Goal: Task Accomplishment & Management: Use online tool/utility

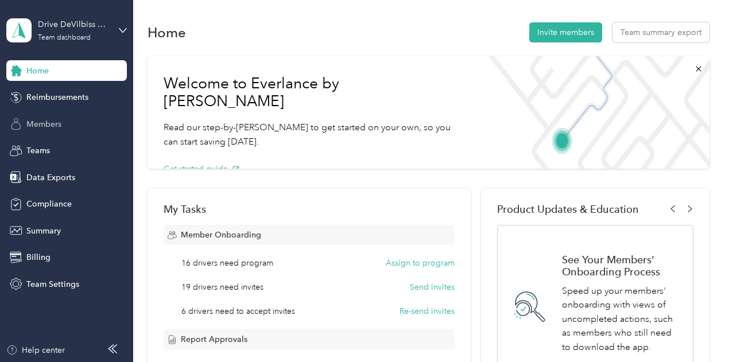
click at [63, 120] on div "Members" at bounding box center [66, 124] width 121 height 21
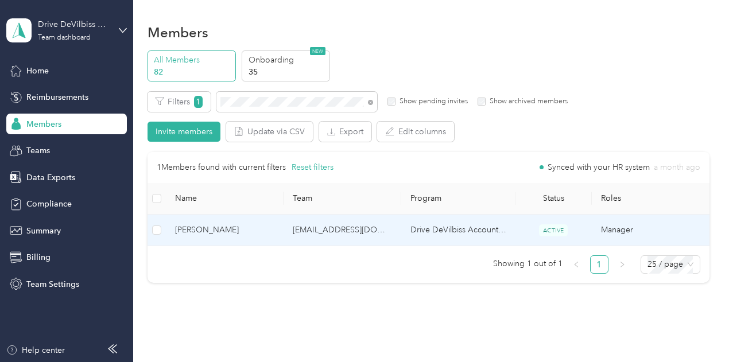
click at [322, 234] on td "[EMAIL_ADDRESS][DOMAIN_NAME]" at bounding box center [343, 231] width 118 height 32
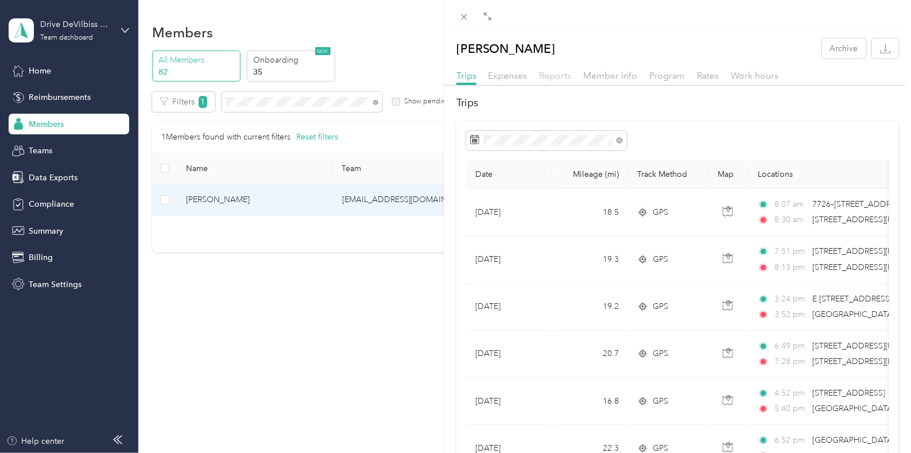
click at [552, 76] on span "Reports" at bounding box center [556, 75] width 32 height 11
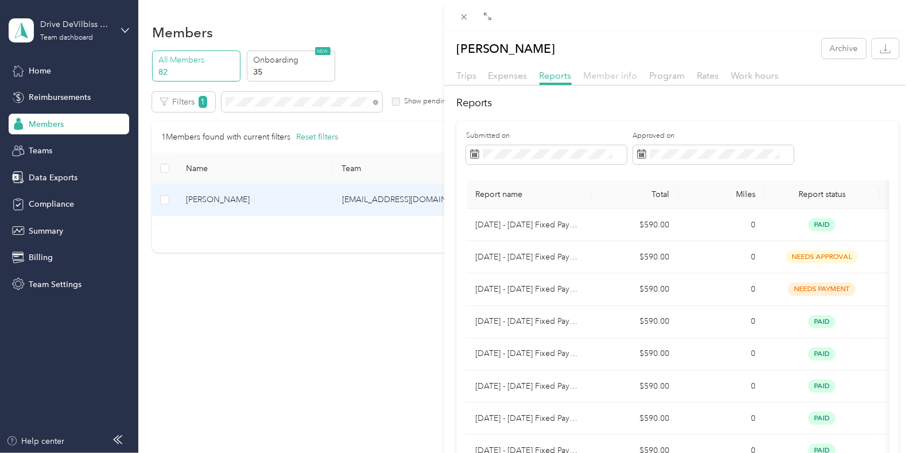
click at [615, 76] on span "Member info" at bounding box center [611, 75] width 54 height 11
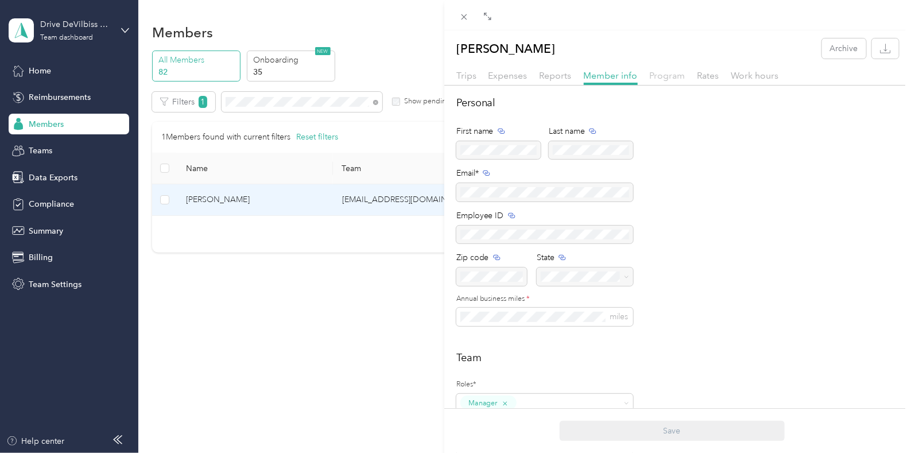
click at [671, 76] on span "Program" at bounding box center [668, 75] width 36 height 11
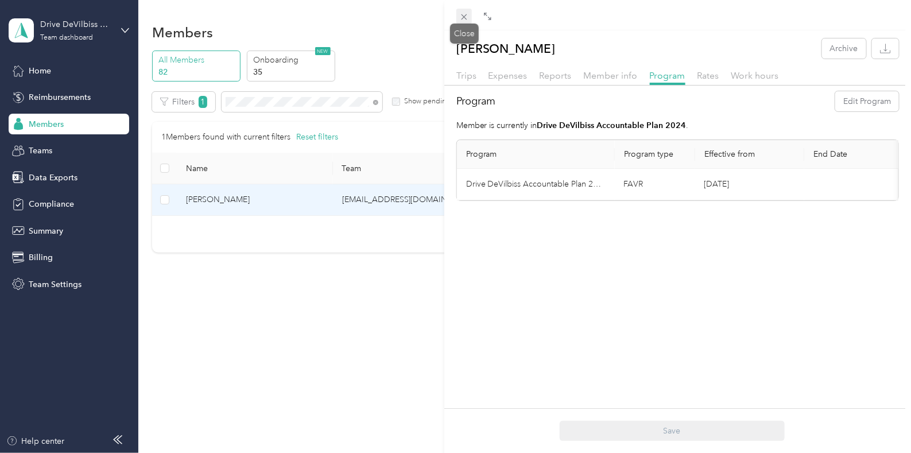
click at [465, 16] on icon at bounding box center [464, 17] width 10 height 10
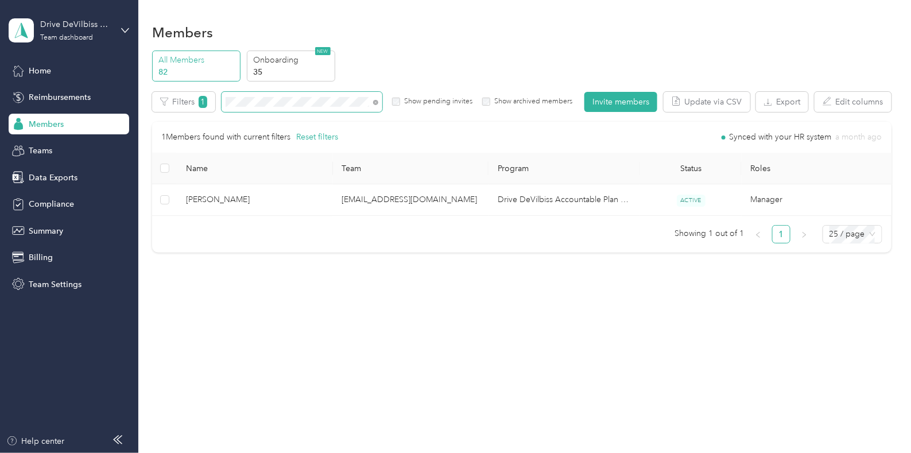
click at [373, 97] on span at bounding box center [375, 102] width 5 height 10
click at [369, 101] on span at bounding box center [373, 102] width 9 height 12
drag, startPoint x: 376, startPoint y: 102, endPoint x: 368, endPoint y: 102, distance: 8.6
click at [376, 102] on icon at bounding box center [375, 102] width 5 height 5
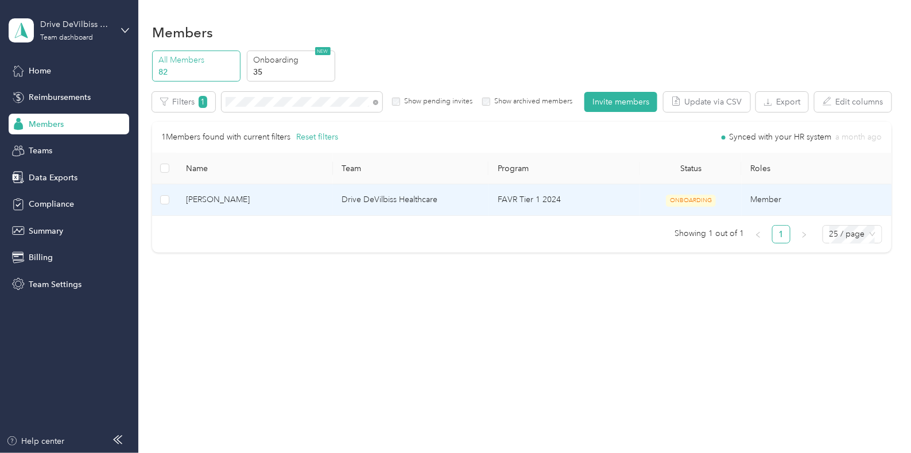
click at [389, 206] on td "Drive DeVilbiss Healthcare" at bounding box center [411, 200] width 156 height 32
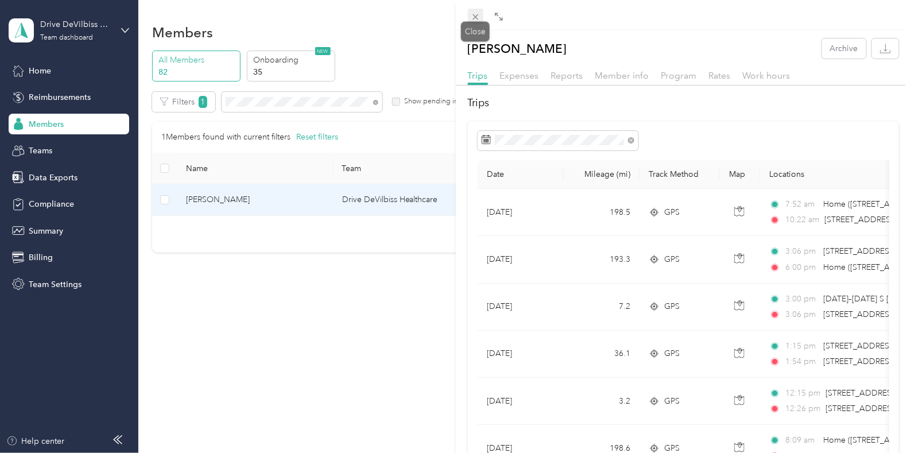
click at [474, 10] on span at bounding box center [476, 17] width 16 height 16
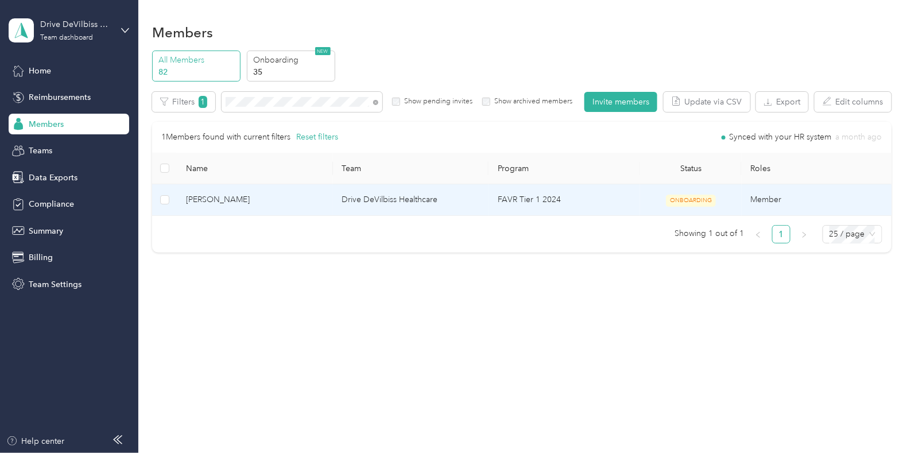
click at [486, 206] on td "Drive DeVilbiss Healthcare" at bounding box center [411, 200] width 156 height 32
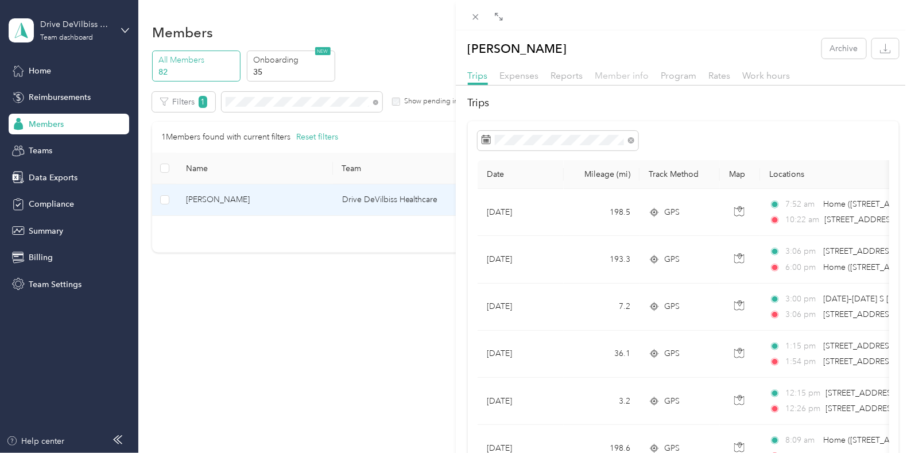
click at [628, 76] on span "Member info" at bounding box center [623, 75] width 54 height 11
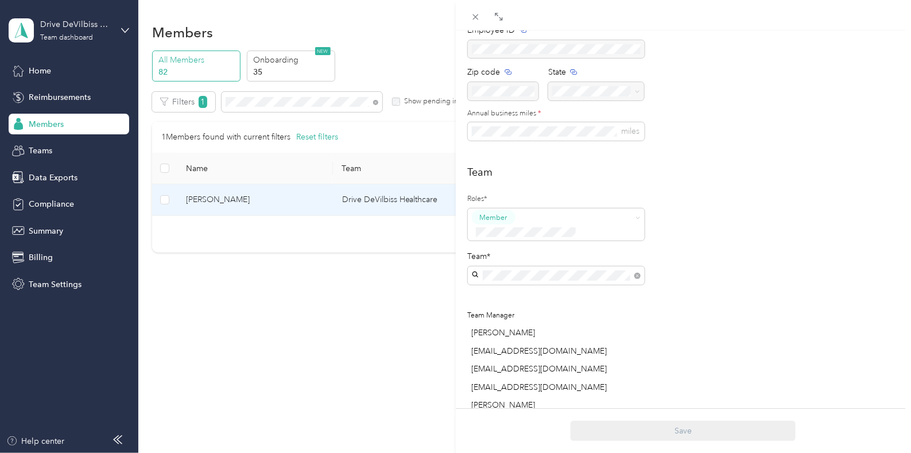
scroll to position [215, 0]
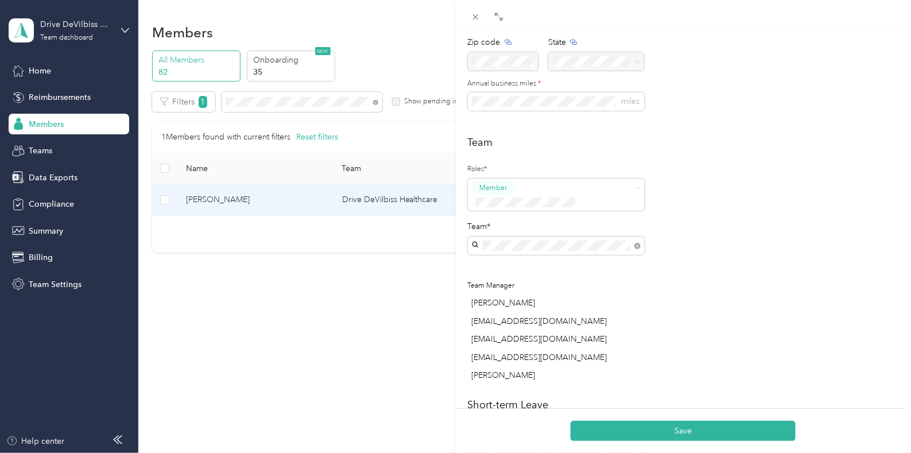
click at [546, 245] on div "Hkozak@drivemedical.com Henry Kozak" at bounding box center [556, 258] width 161 height 26
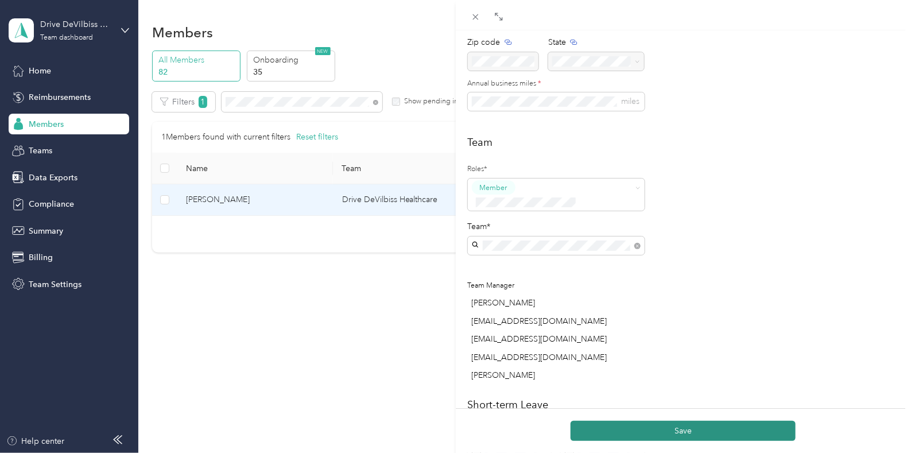
click at [660, 362] on button "Save" at bounding box center [683, 431] width 225 height 20
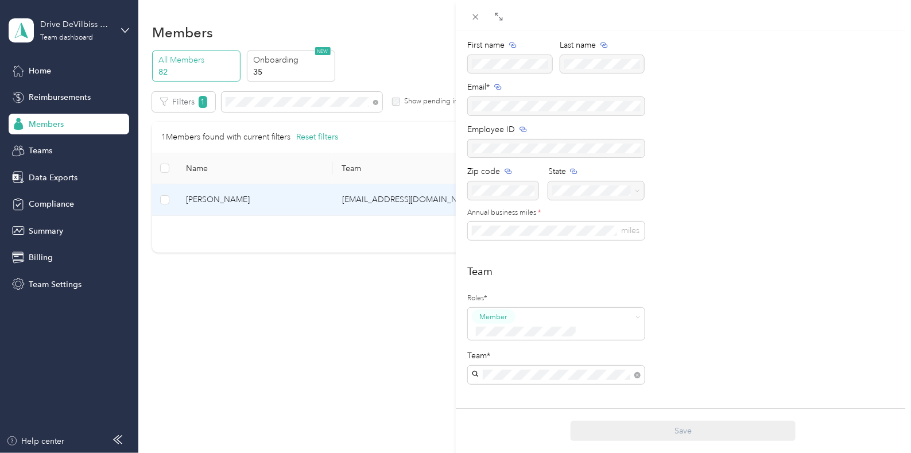
scroll to position [0, 0]
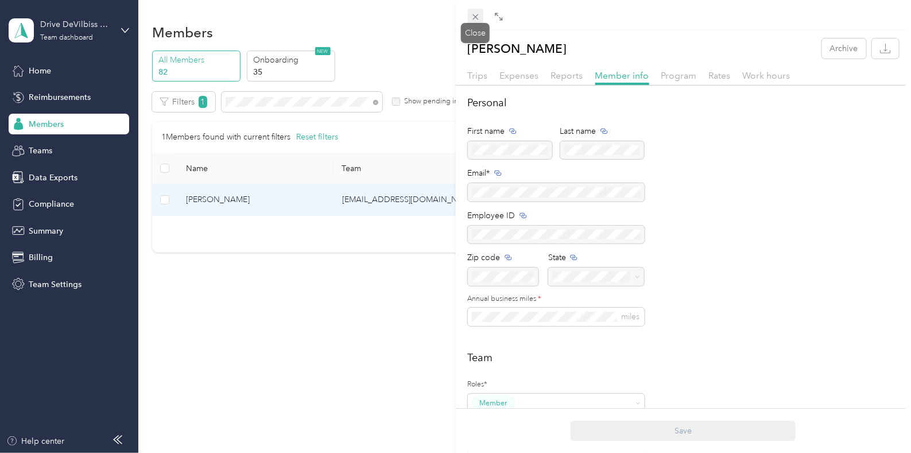
click at [471, 16] on icon at bounding box center [476, 17] width 10 height 10
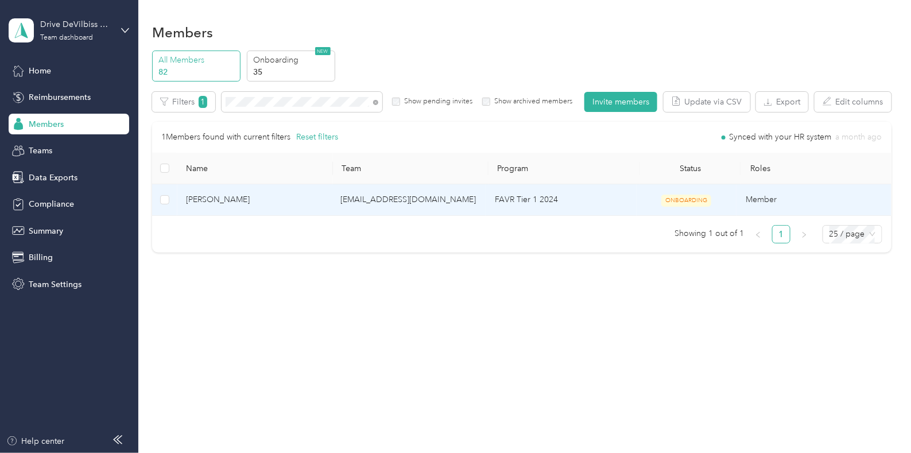
click at [513, 202] on td "FAVR Tier 1 2024" at bounding box center [561, 200] width 150 height 32
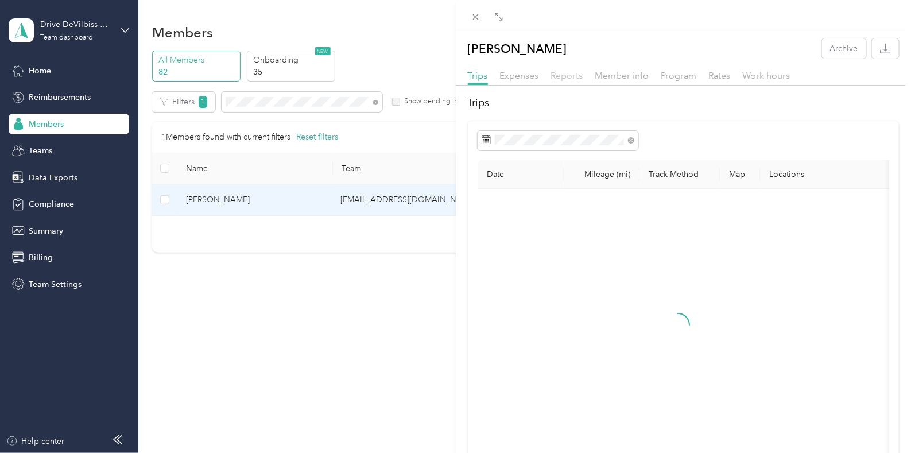
click at [577, 78] on span "Reports" at bounding box center [567, 75] width 32 height 11
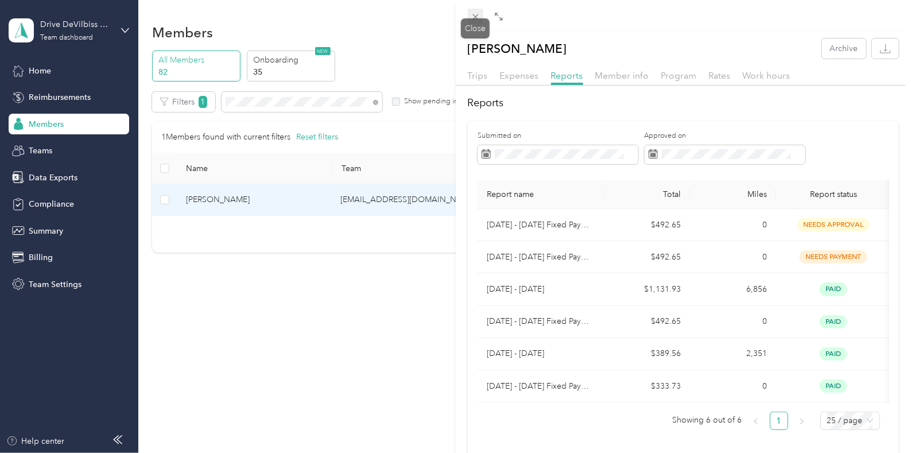
click at [472, 16] on icon at bounding box center [476, 17] width 10 height 10
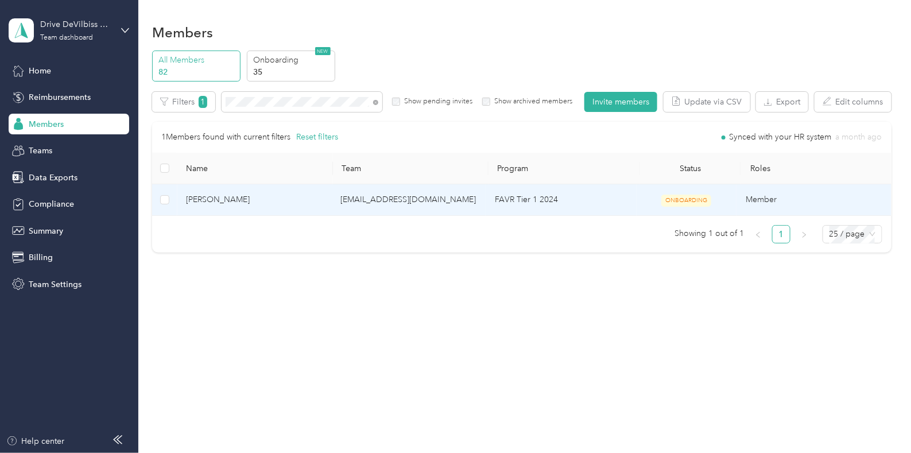
click at [409, 197] on td "[EMAIL_ADDRESS][DOMAIN_NAME]" at bounding box center [408, 200] width 154 height 32
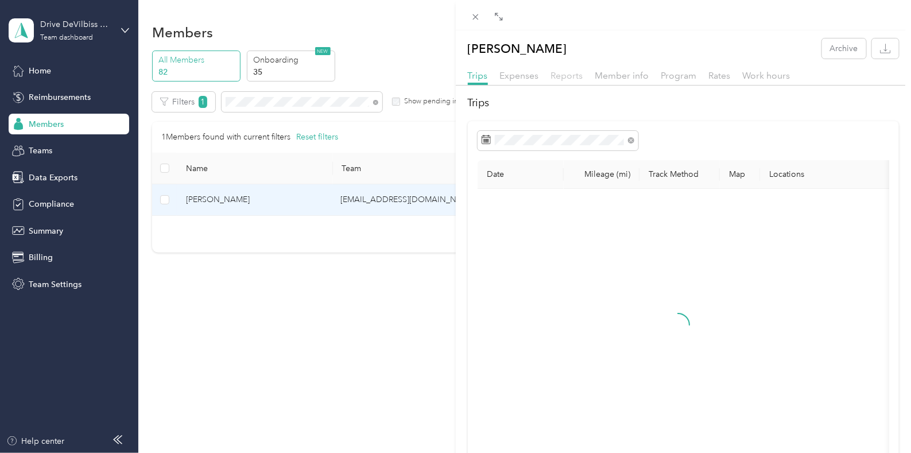
click at [570, 74] on span "Reports" at bounding box center [567, 75] width 32 height 11
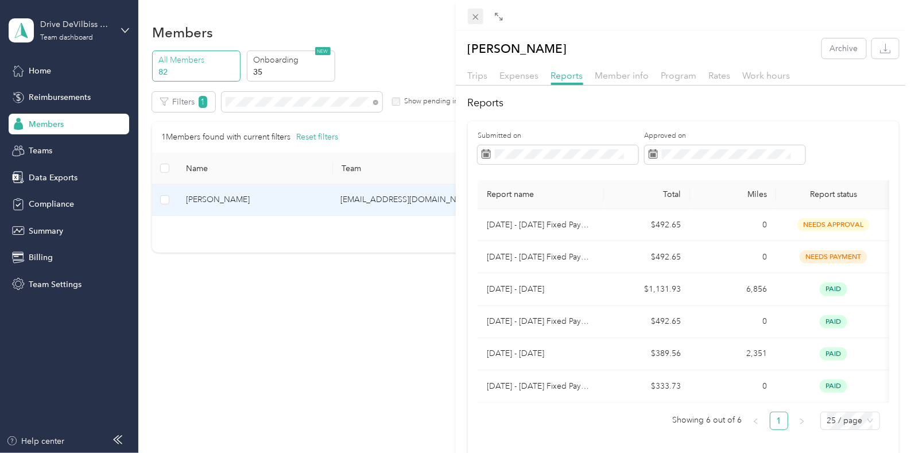
click at [474, 18] on icon at bounding box center [476, 17] width 6 height 6
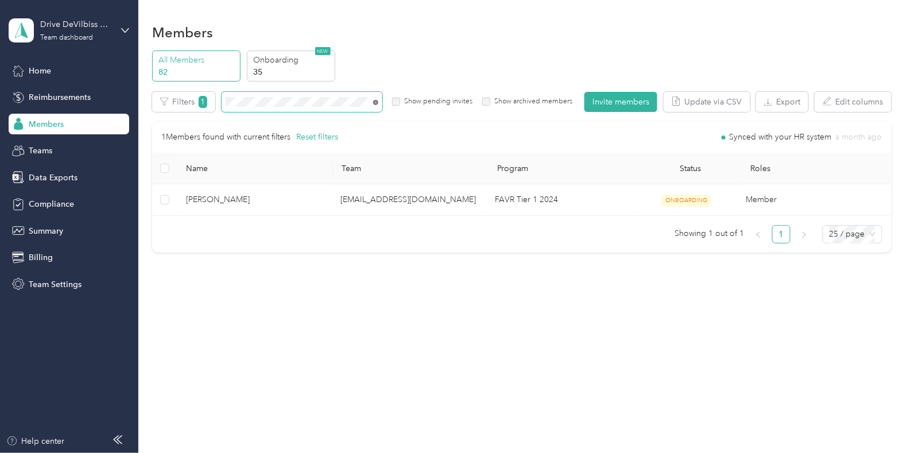
click at [376, 100] on icon at bounding box center [375, 102] width 5 height 5
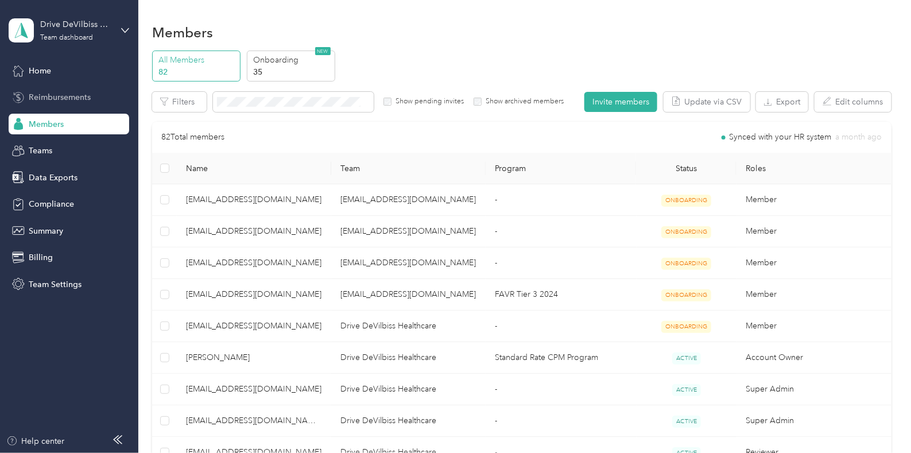
click at [57, 98] on span "Reimbursements" at bounding box center [60, 97] width 62 height 12
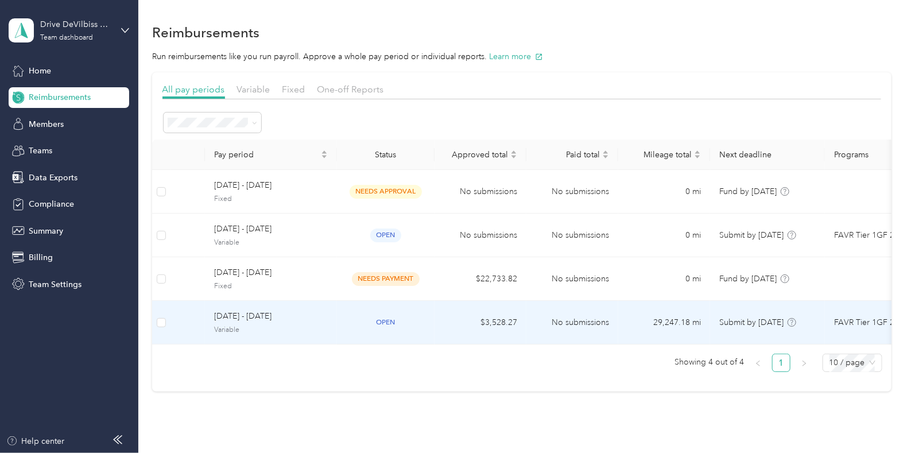
click at [350, 323] on div "open" at bounding box center [385, 322] width 79 height 13
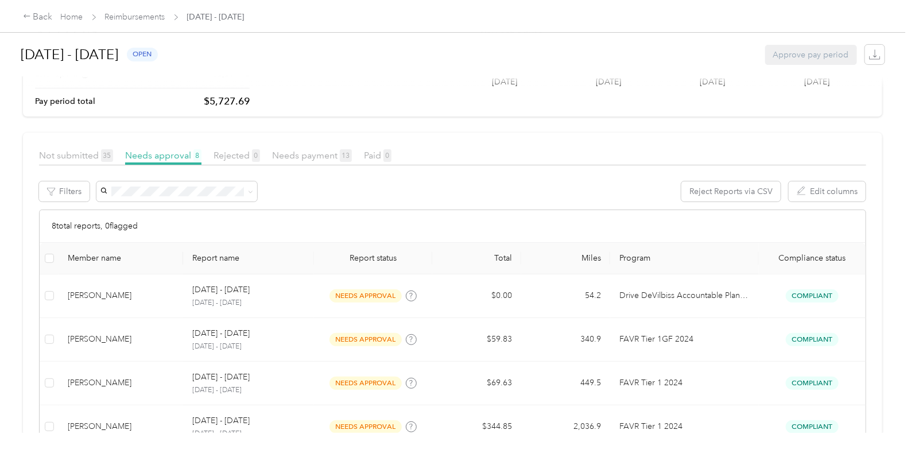
scroll to position [45, 0]
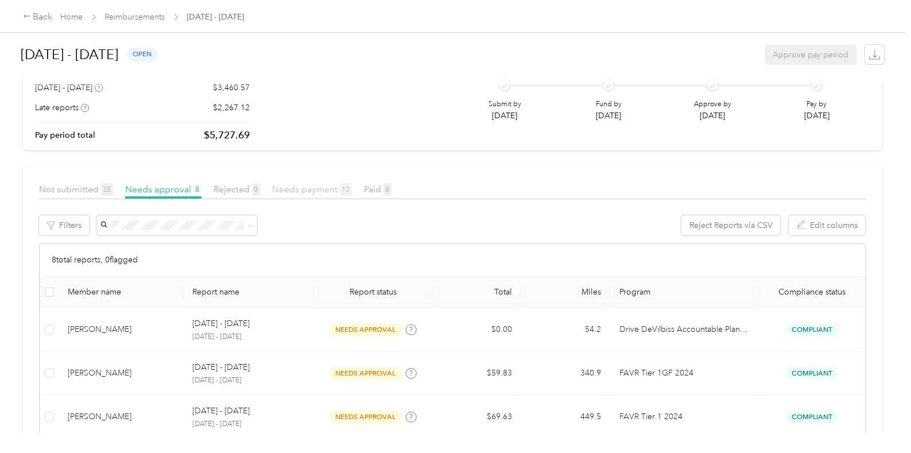
click at [312, 186] on span "Needs payment 13" at bounding box center [312, 189] width 80 height 11
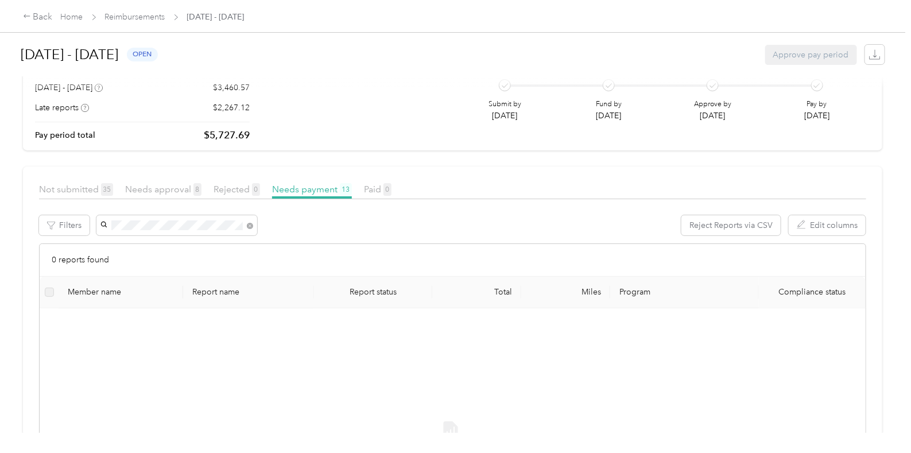
click at [184, 245] on div "[PERSON_NAME]" at bounding box center [176, 246] width 145 height 12
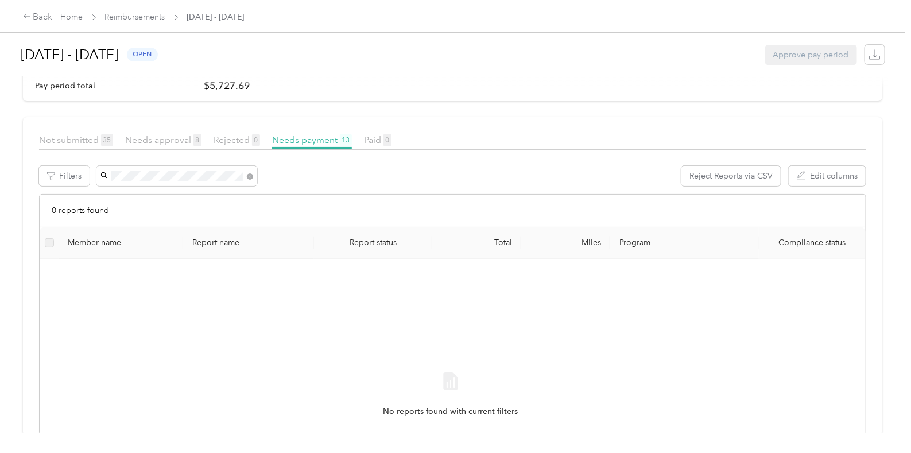
scroll to position [71, 0]
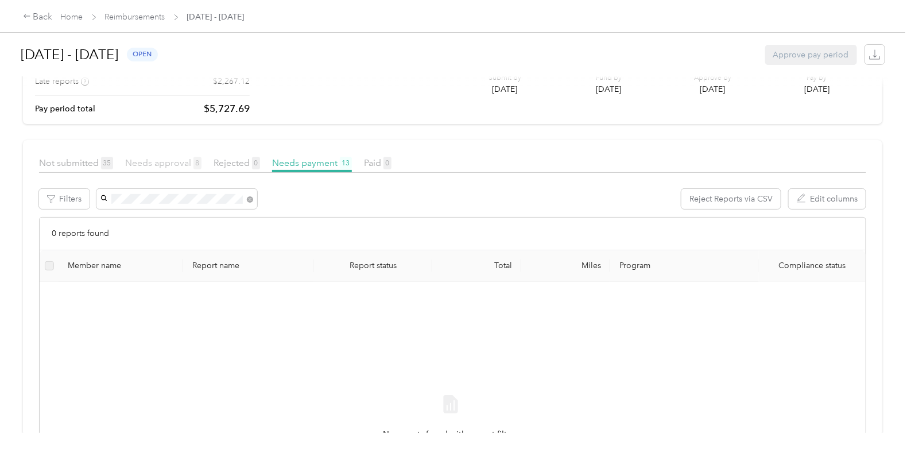
click at [164, 162] on span "Needs approval 8" at bounding box center [163, 162] width 76 height 11
click at [188, 215] on div "[PERSON_NAME]" at bounding box center [170, 219] width 132 height 12
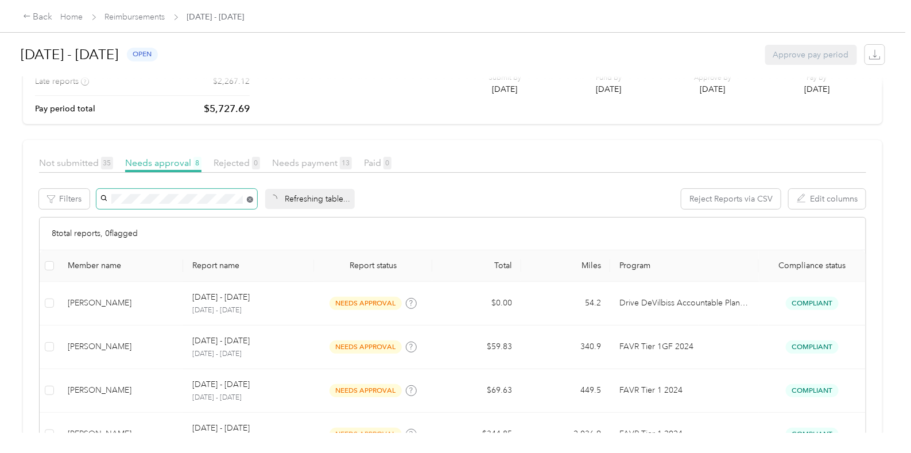
click at [249, 199] on icon at bounding box center [249, 199] width 3 height 3
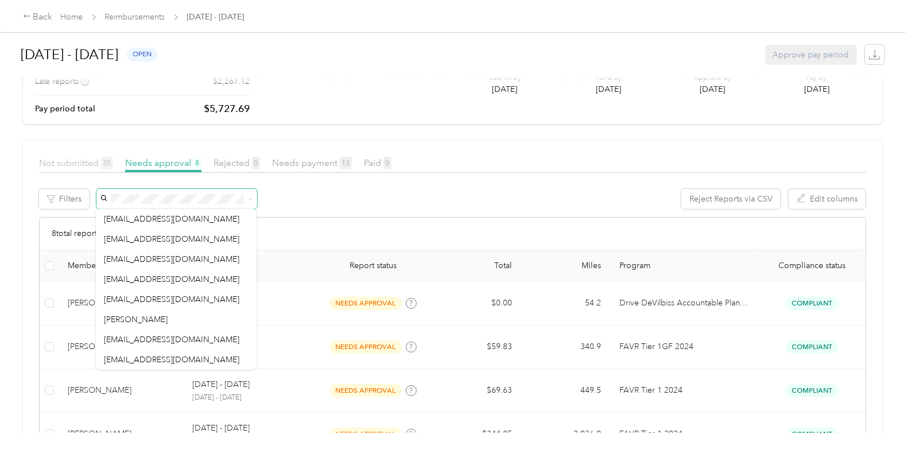
click at [66, 161] on span "Not submitted 35" at bounding box center [76, 162] width 74 height 11
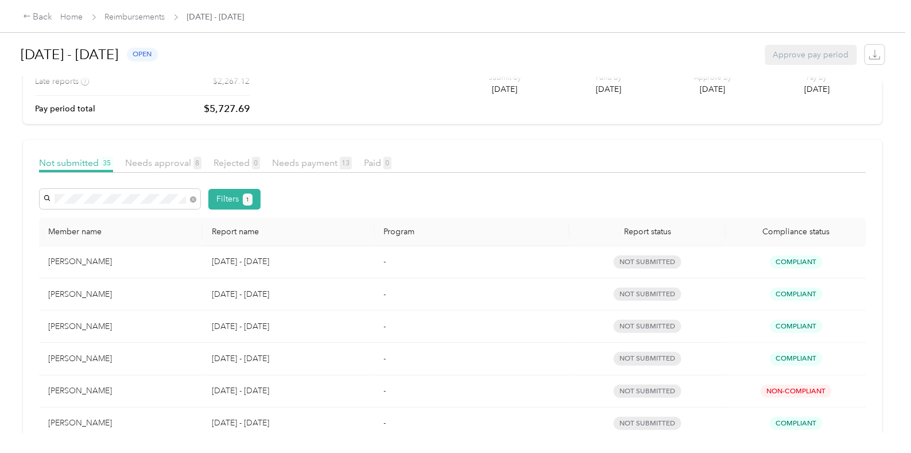
click at [129, 217] on div "[PERSON_NAME]" at bounding box center [120, 219] width 145 height 12
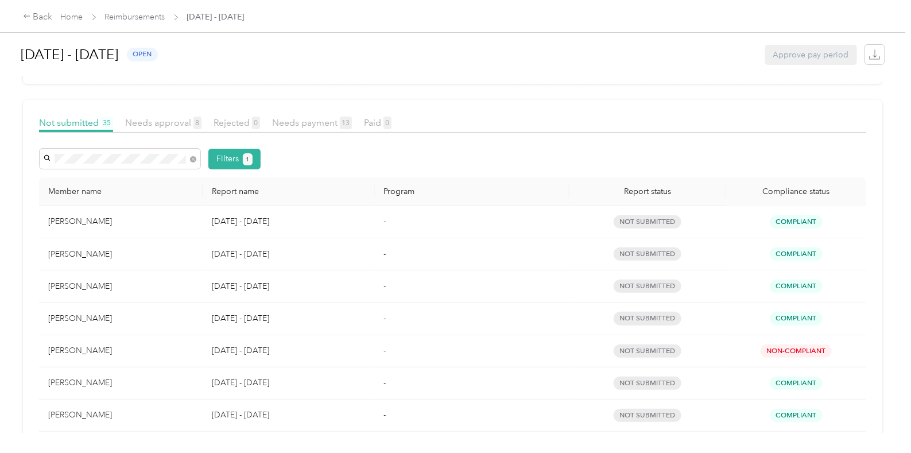
scroll to position [40, 0]
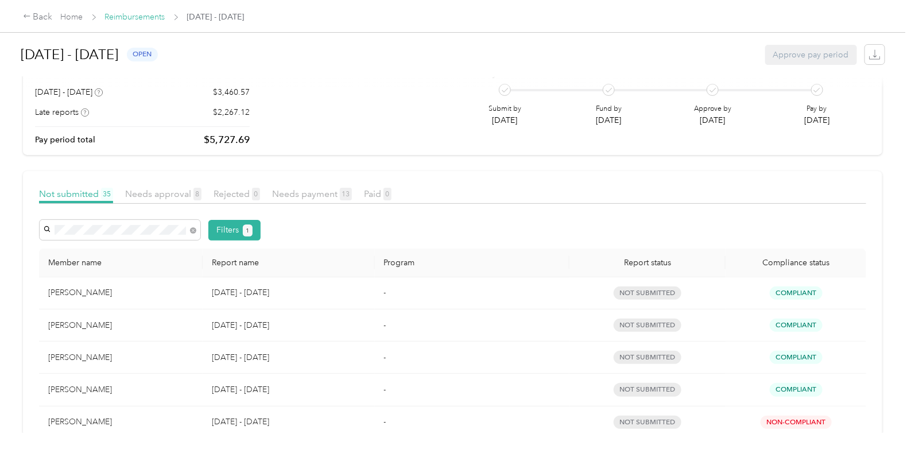
click at [138, 16] on link "Reimbursements" at bounding box center [135, 17] width 60 height 10
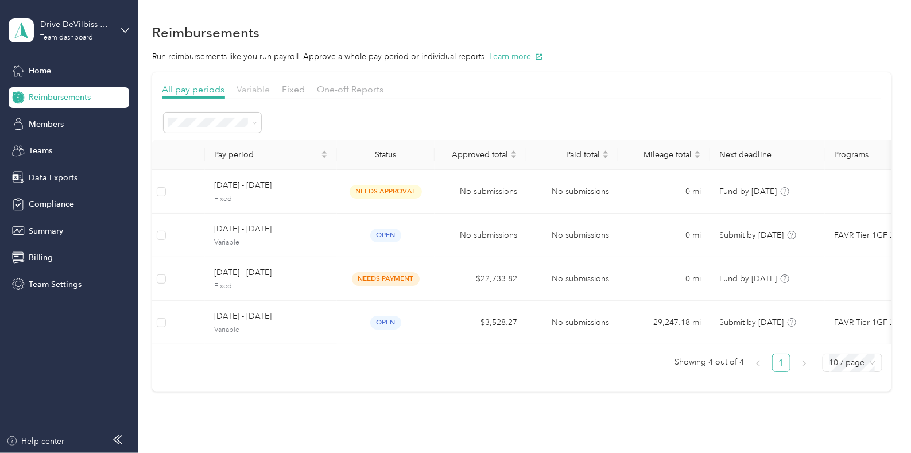
click at [253, 89] on span "Variable" at bounding box center [253, 89] width 33 height 11
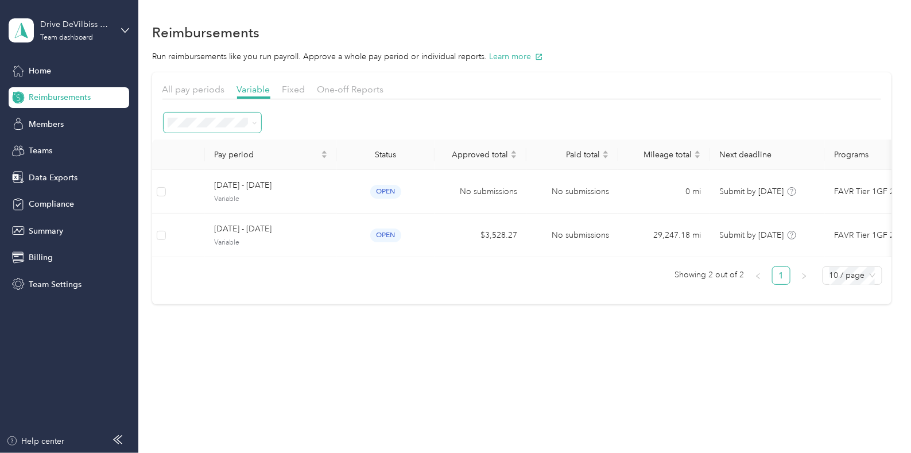
click at [249, 120] on span at bounding box center [252, 123] width 9 height 12
drag, startPoint x: 258, startPoint y: 121, endPoint x: 252, endPoint y: 122, distance: 6.4
click at [258, 121] on span at bounding box center [213, 123] width 98 height 20
click at [248, 123] on span at bounding box center [252, 123] width 9 height 12
click at [254, 121] on icon at bounding box center [254, 123] width 5 height 5
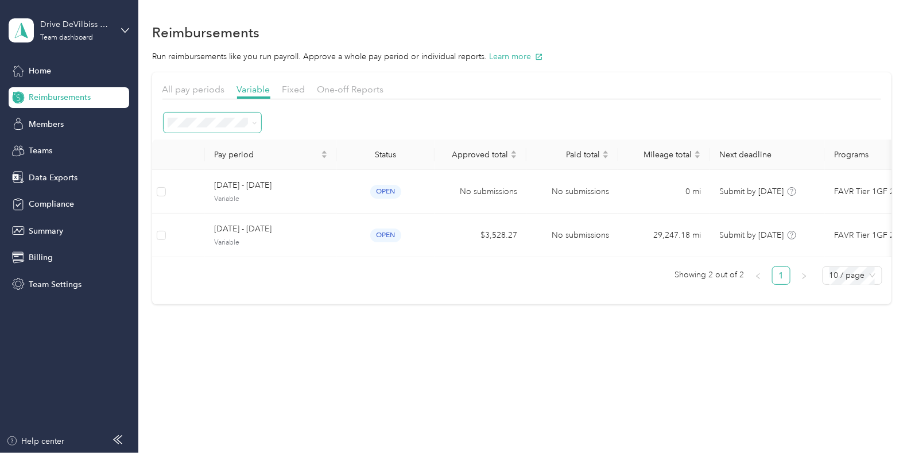
click at [211, 302] on div "Paid" at bounding box center [213, 304] width 82 height 12
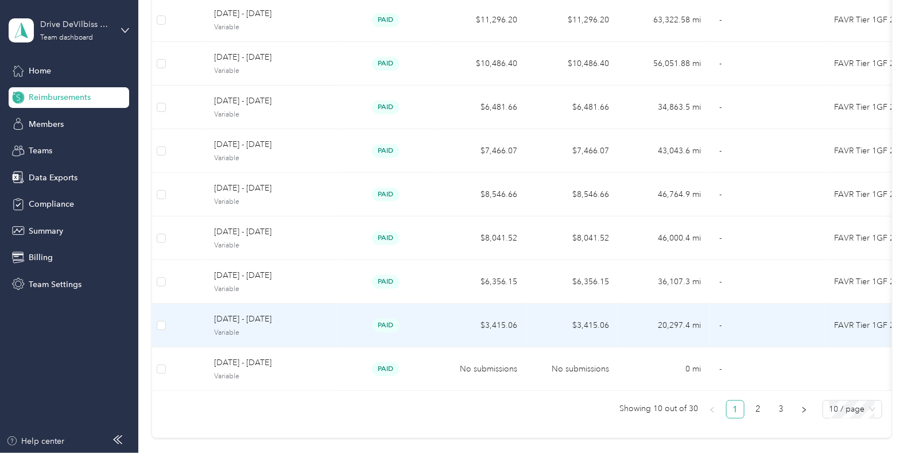
scroll to position [71, 0]
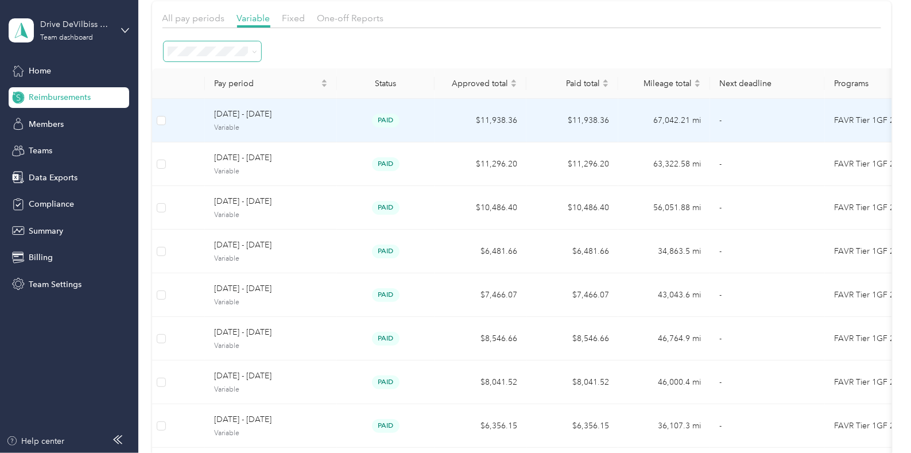
click at [365, 121] on div "paid" at bounding box center [385, 120] width 79 height 13
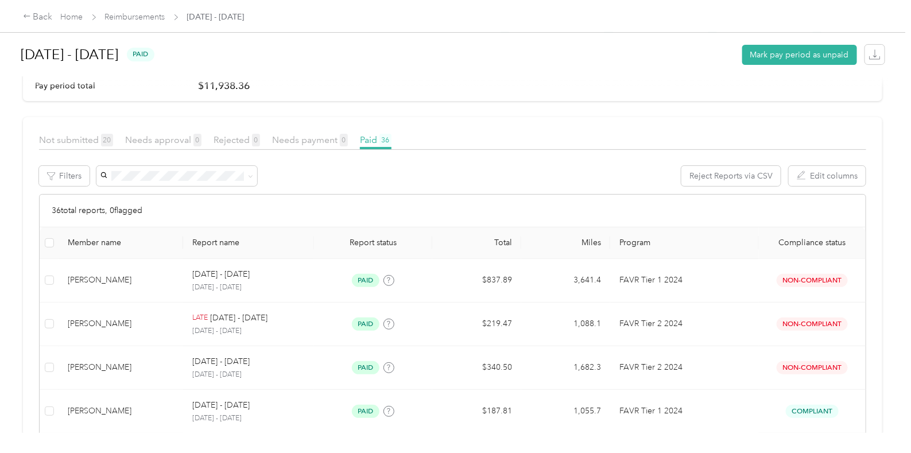
scroll to position [143, 0]
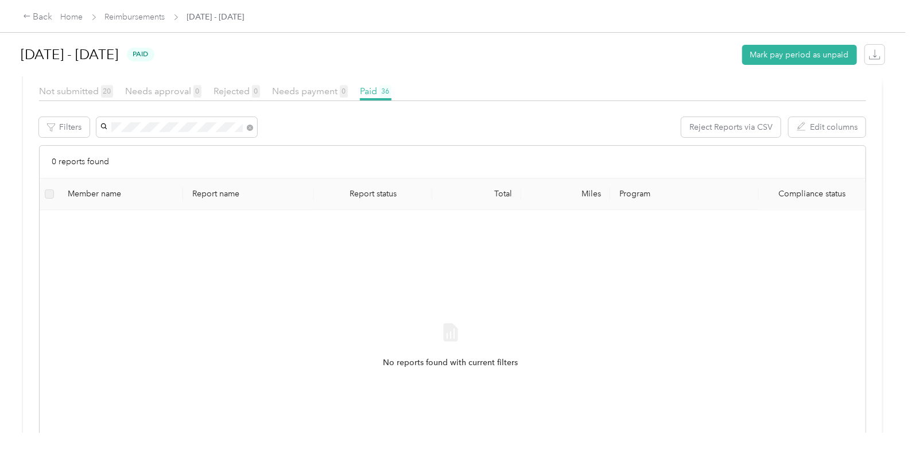
click at [184, 139] on li "[PERSON_NAME]" at bounding box center [176, 147] width 161 height 20
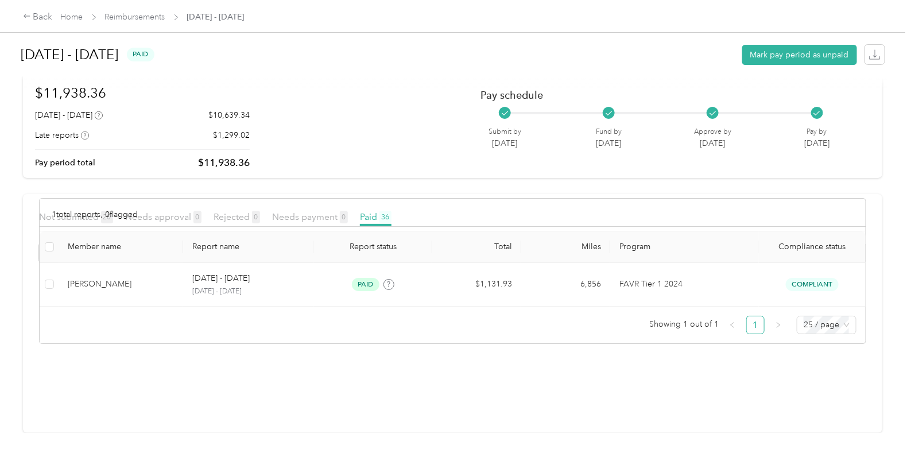
scroll to position [27, 0]
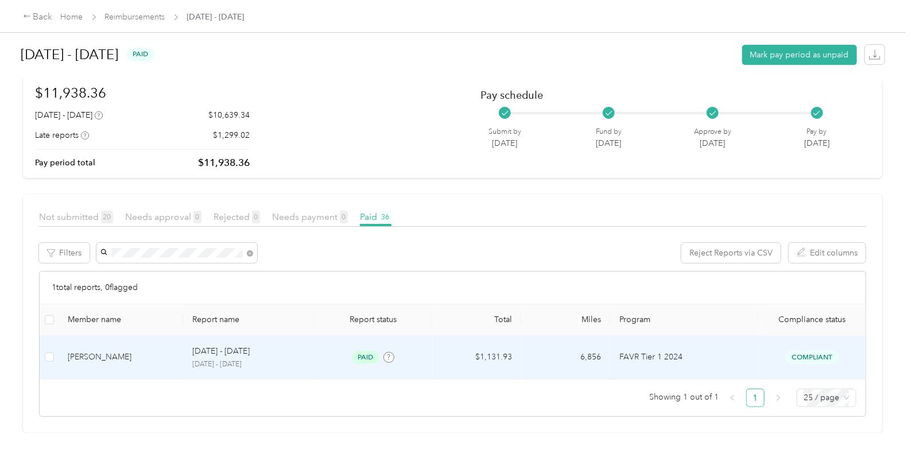
click at [508, 343] on td "$1,131.93" at bounding box center [476, 358] width 89 height 44
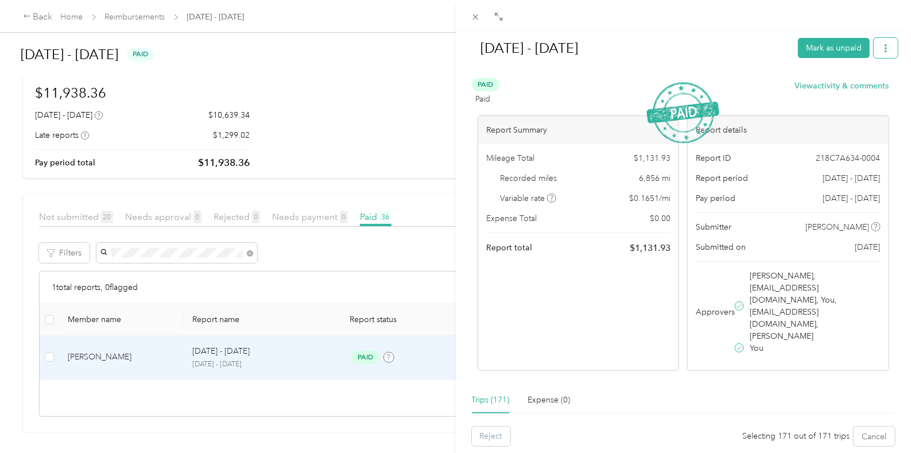
click at [882, 52] on icon "button" at bounding box center [886, 48] width 8 height 8
click at [849, 94] on span "Download" at bounding box center [843, 90] width 38 height 12
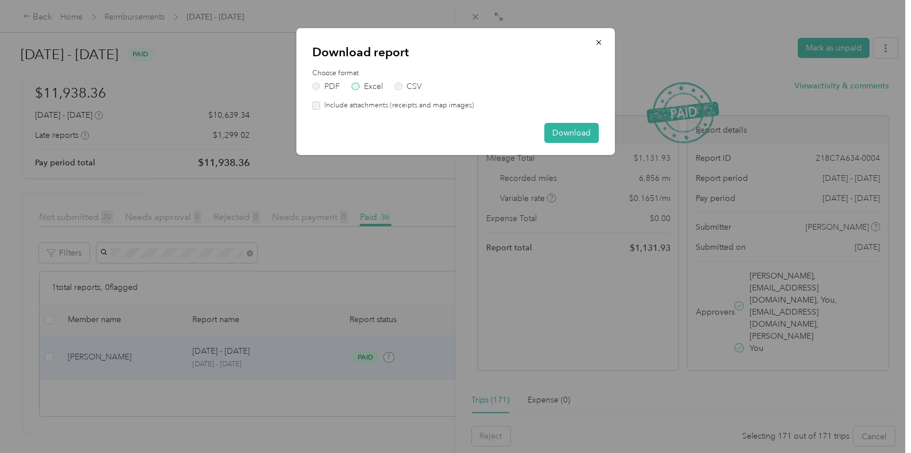
click at [361, 84] on label "Excel" at bounding box center [367, 87] width 31 height 8
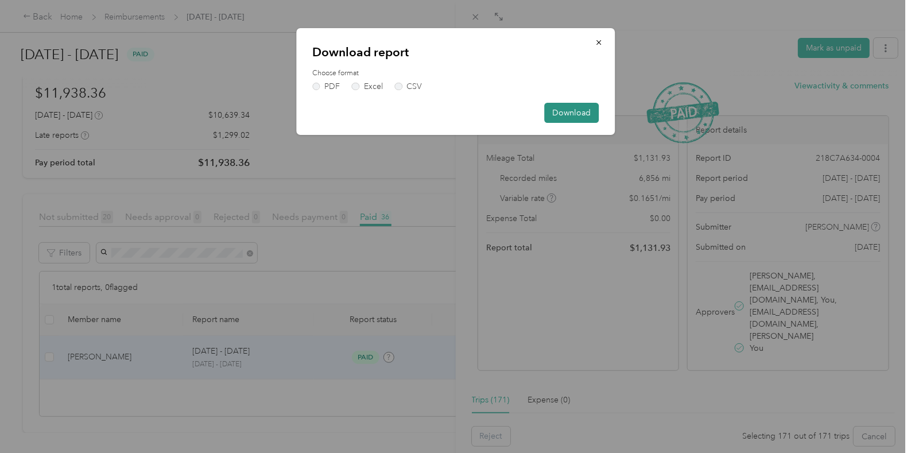
click at [575, 113] on button "Download" at bounding box center [571, 113] width 55 height 20
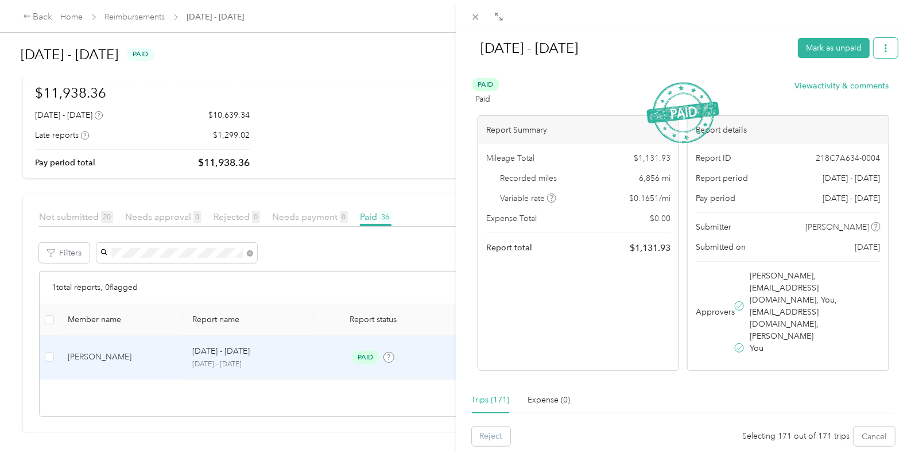
click at [882, 44] on icon "button" at bounding box center [886, 48] width 8 height 8
click at [840, 85] on span "Download" at bounding box center [843, 90] width 38 height 12
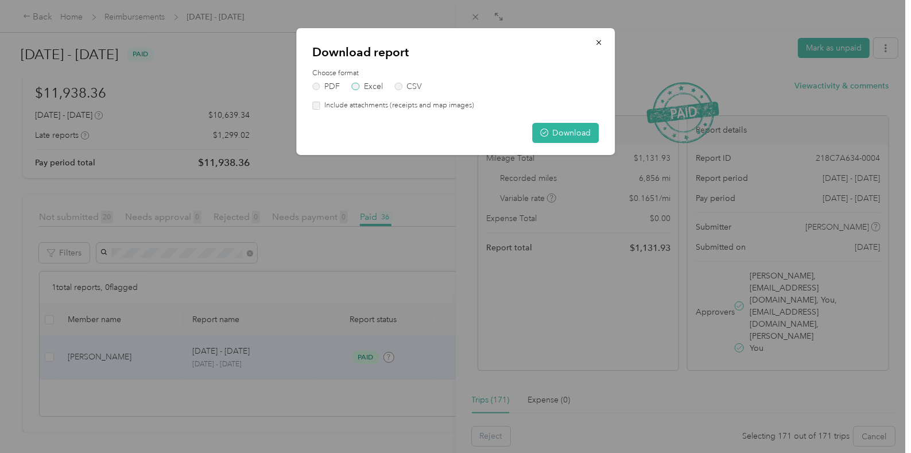
click at [365, 84] on label "Excel" at bounding box center [367, 87] width 31 height 8
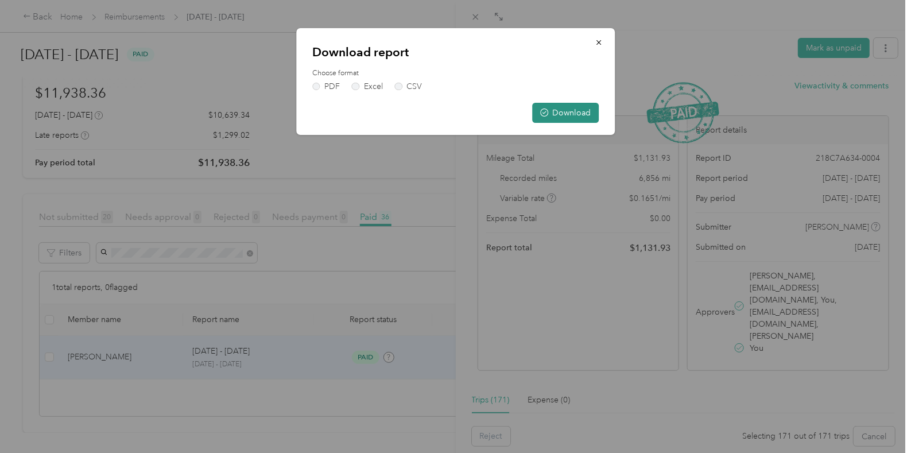
click at [562, 111] on button "Download" at bounding box center [565, 113] width 67 height 20
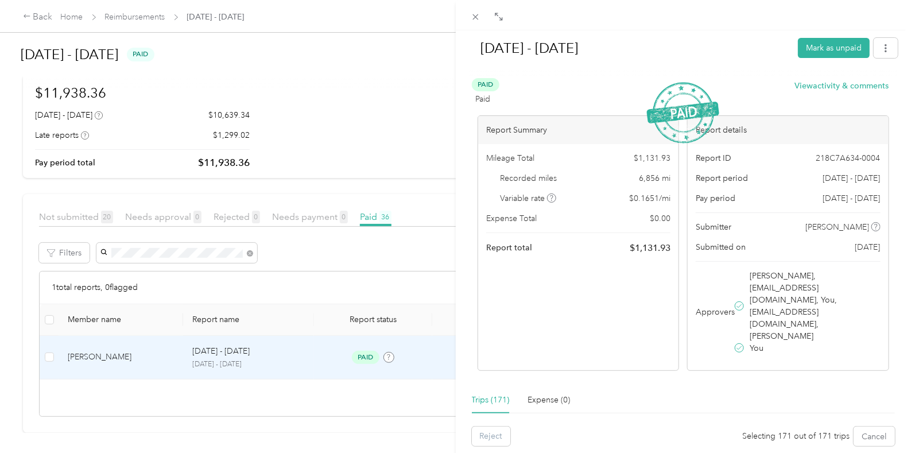
click at [74, 18] on div "[DATE] - [DATE] Mark as unpaid Paid Paid View activity & comments Report Summar…" at bounding box center [455, 226] width 911 height 453
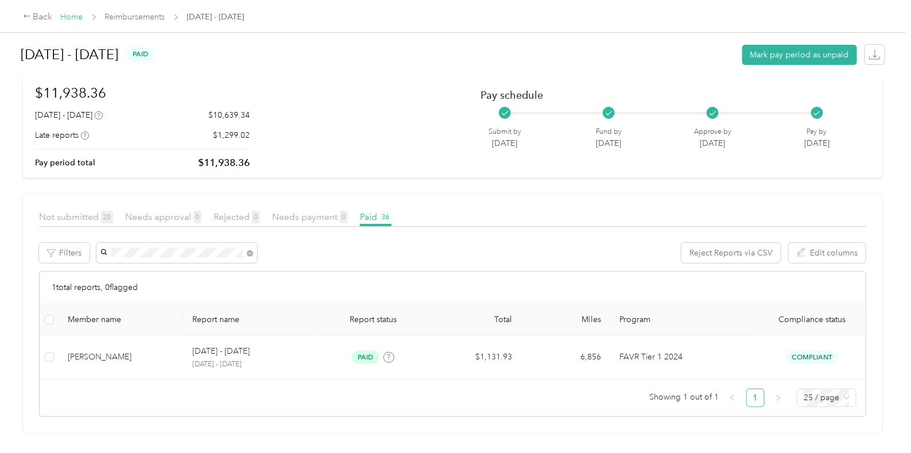
click at [68, 16] on link "Home" at bounding box center [72, 17] width 22 height 10
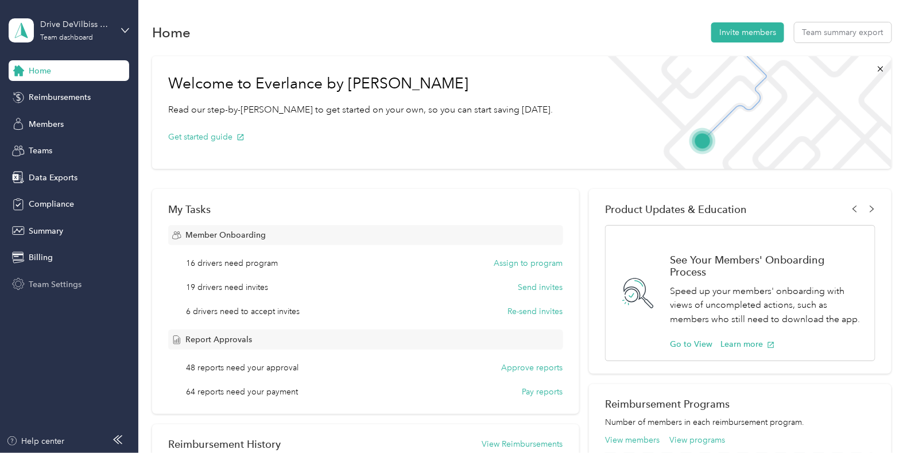
click at [69, 288] on span "Team Settings" at bounding box center [55, 285] width 53 height 12
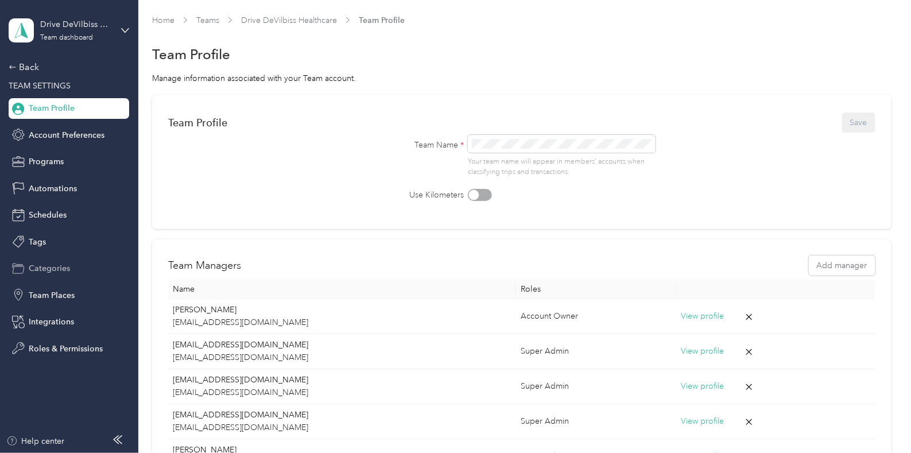
click at [43, 269] on span "Categories" at bounding box center [49, 268] width 41 height 12
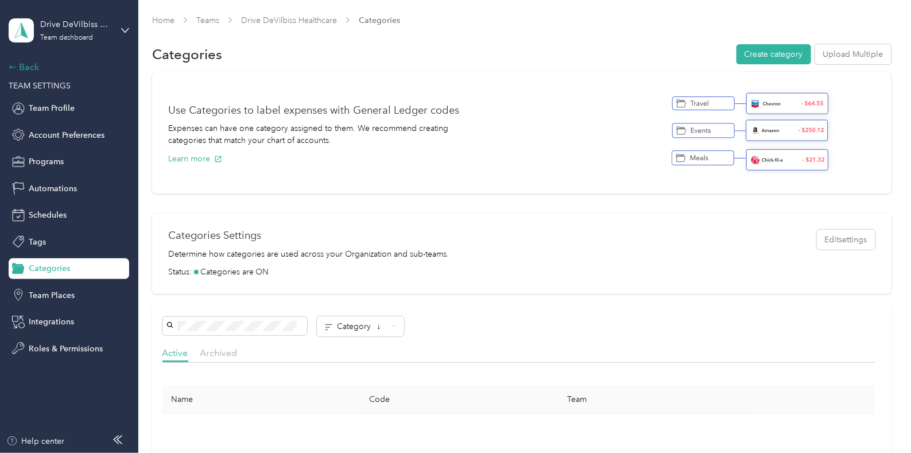
click at [36, 65] on div "Back" at bounding box center [66, 67] width 115 height 14
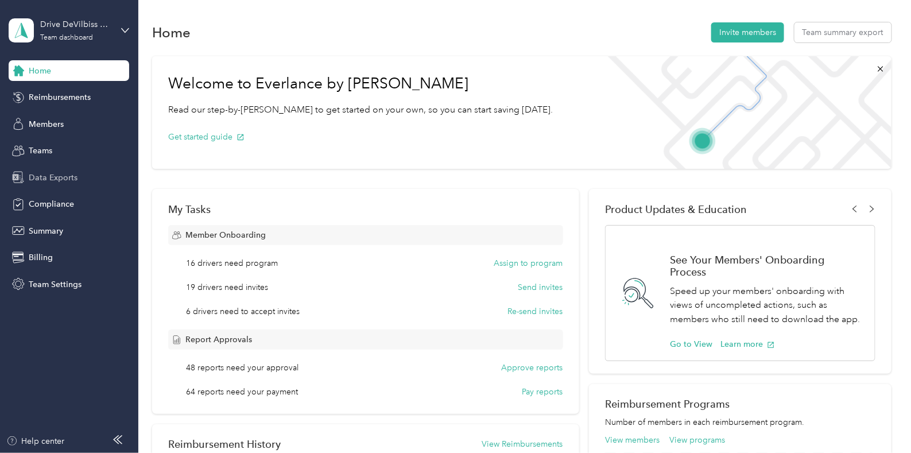
click at [52, 173] on span "Data Exports" at bounding box center [53, 178] width 49 height 12
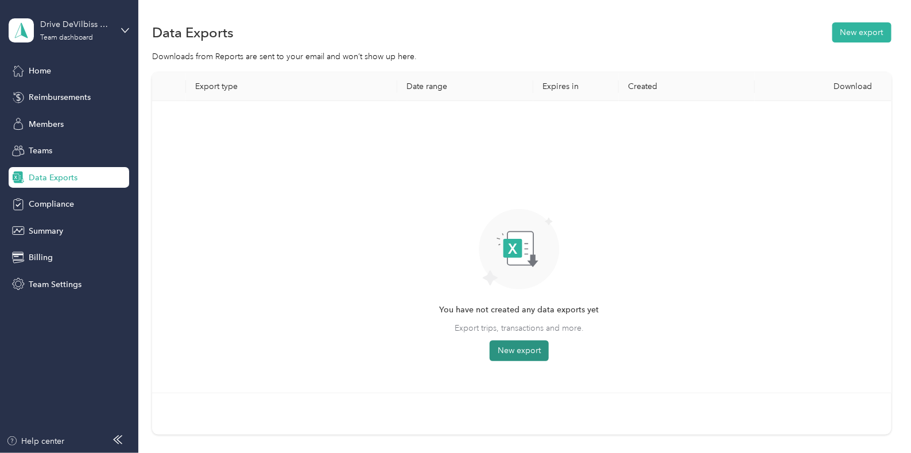
click at [530, 349] on button "New export" at bounding box center [519, 351] width 59 height 21
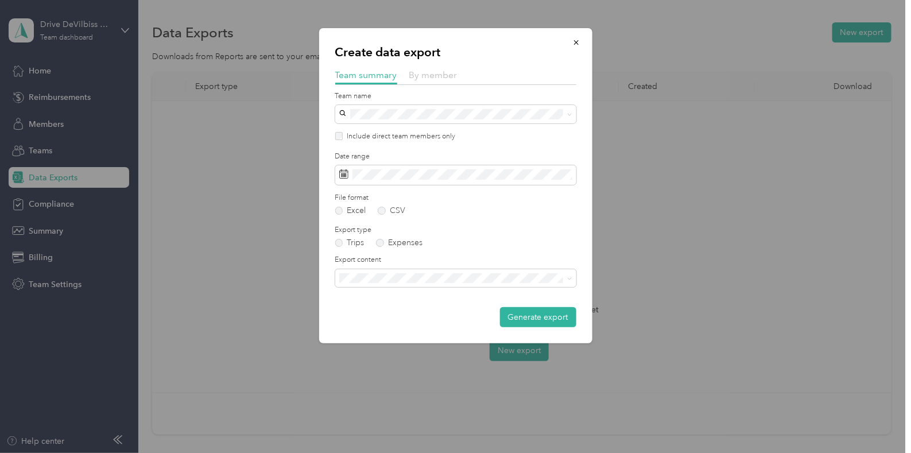
click at [435, 78] on span "By member" at bounding box center [434, 74] width 48 height 11
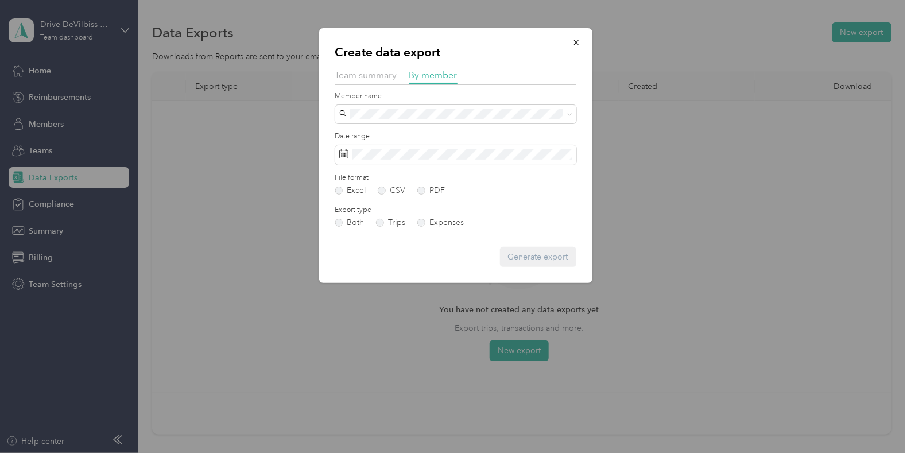
click at [410, 128] on form "Member name Date range File format Excel CSV PDF Export type Both Trips Expense…" at bounding box center [455, 179] width 241 height 176
click at [446, 105] on span at bounding box center [455, 114] width 241 height 18
click at [428, 131] on div "[PERSON_NAME]" at bounding box center [455, 134] width 225 height 12
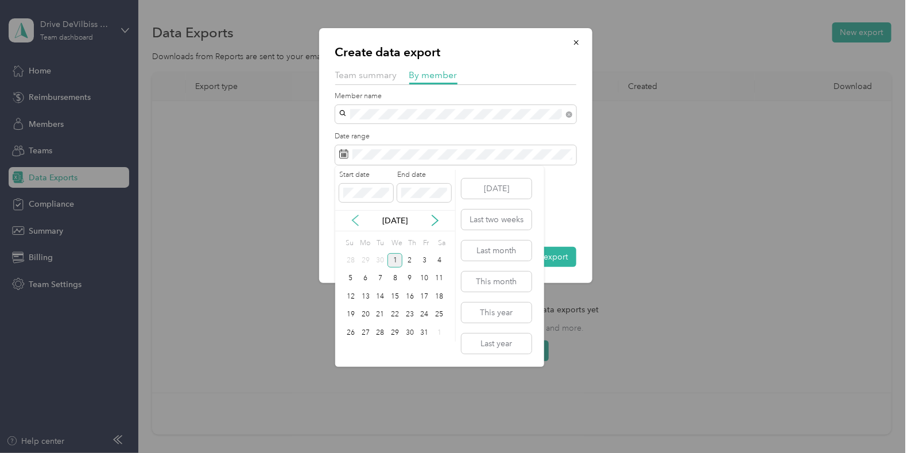
click at [354, 222] on icon at bounding box center [356, 220] width 6 height 10
click at [423, 258] on div "1" at bounding box center [425, 260] width 15 height 14
click at [350, 349] on div "31" at bounding box center [350, 351] width 15 height 14
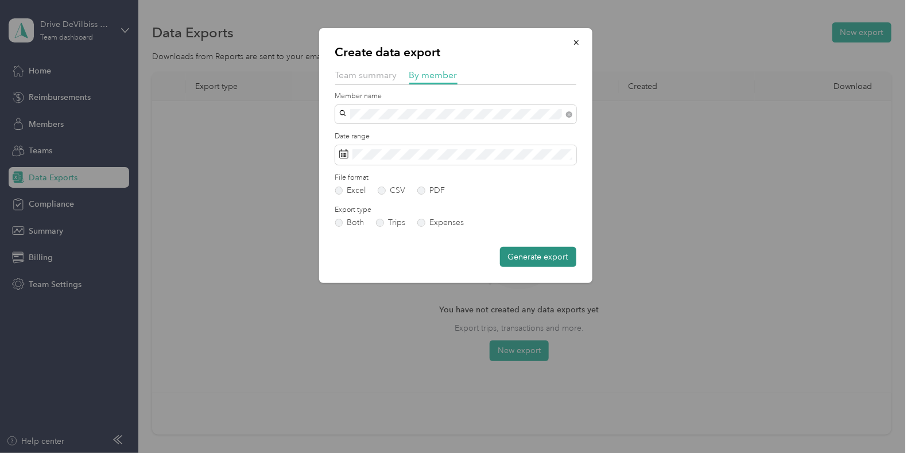
click at [546, 256] on button "Generate export" at bounding box center [538, 257] width 76 height 20
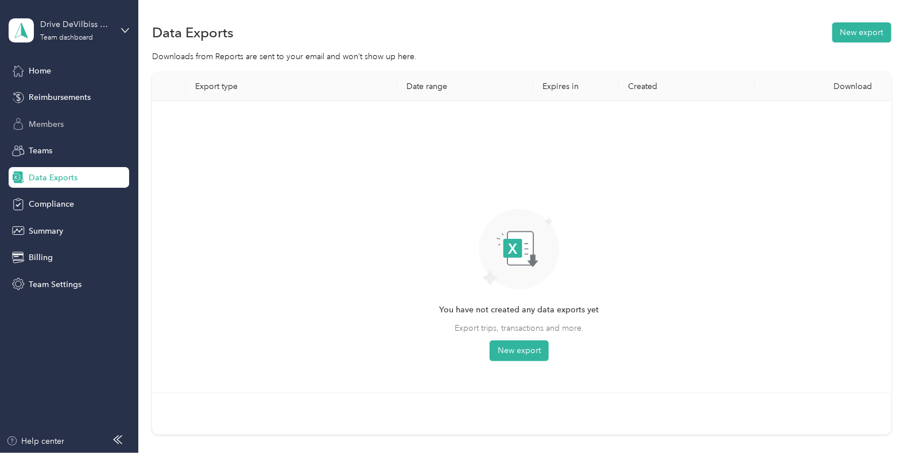
click at [63, 125] on span "Members" at bounding box center [46, 124] width 35 height 12
